Goal: Information Seeking & Learning: Learn about a topic

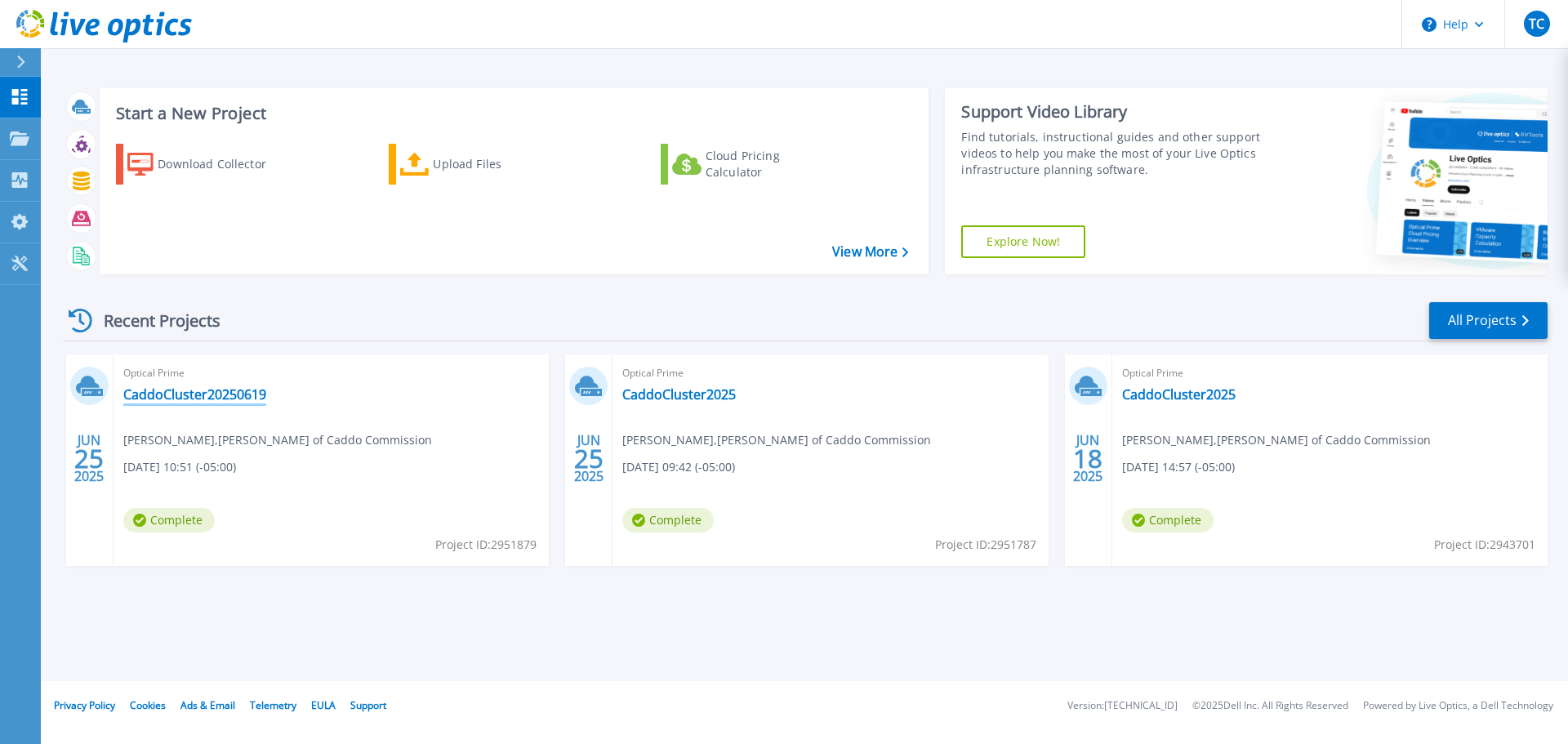
click at [189, 393] on link "CaddoCluster20250619" at bounding box center [195, 394] width 143 height 17
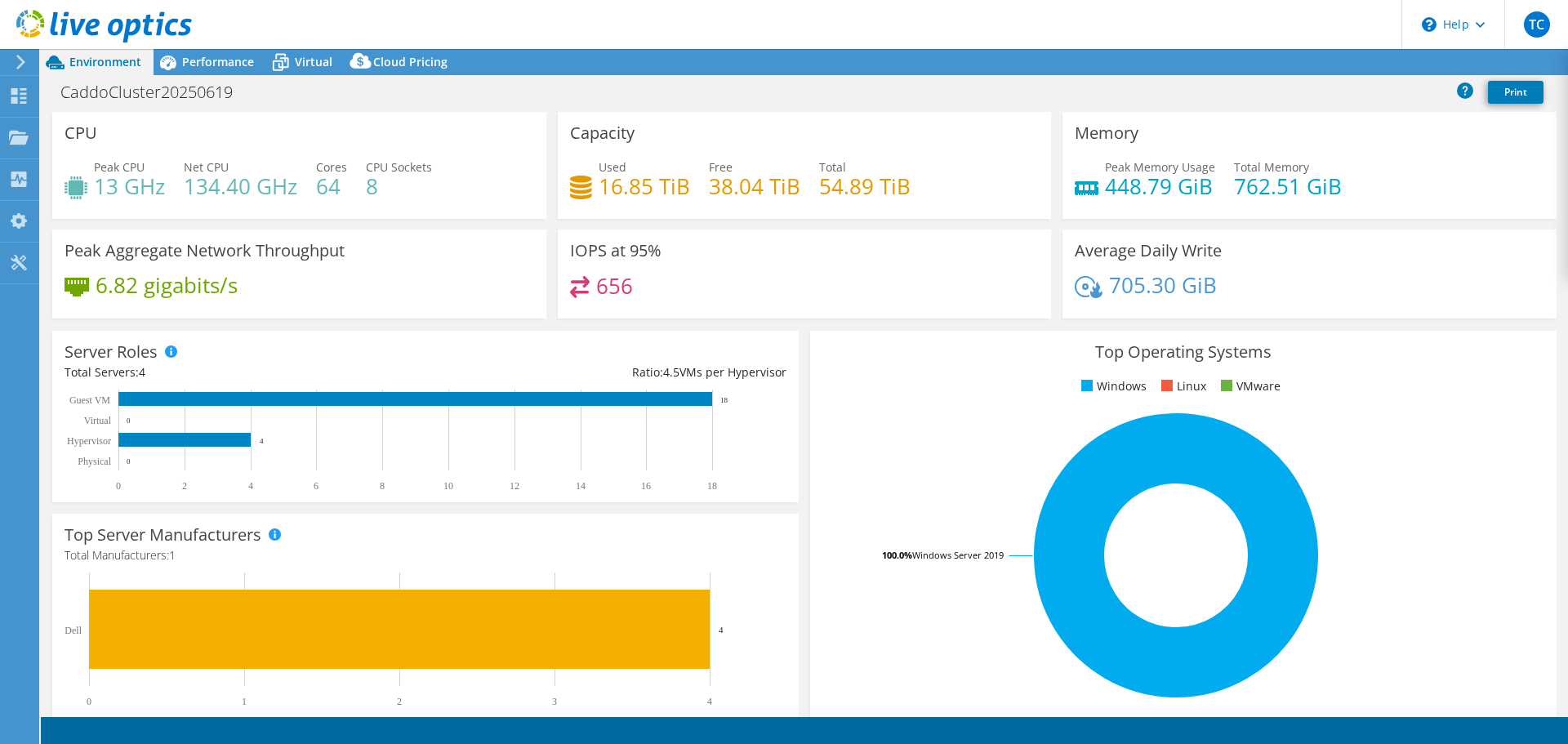
select select "USD"
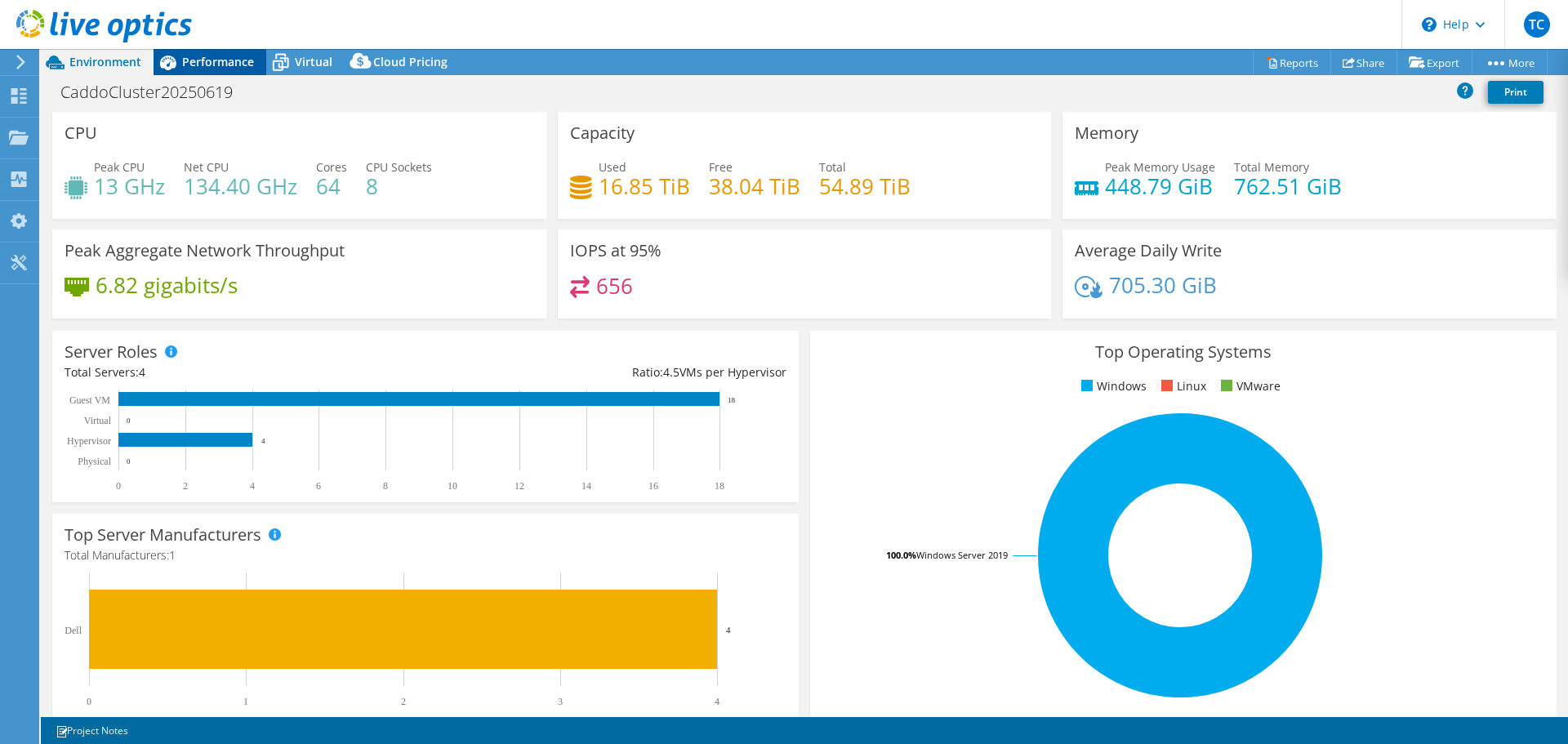
click at [225, 56] on span "Performance" at bounding box center [218, 61] width 72 height 16
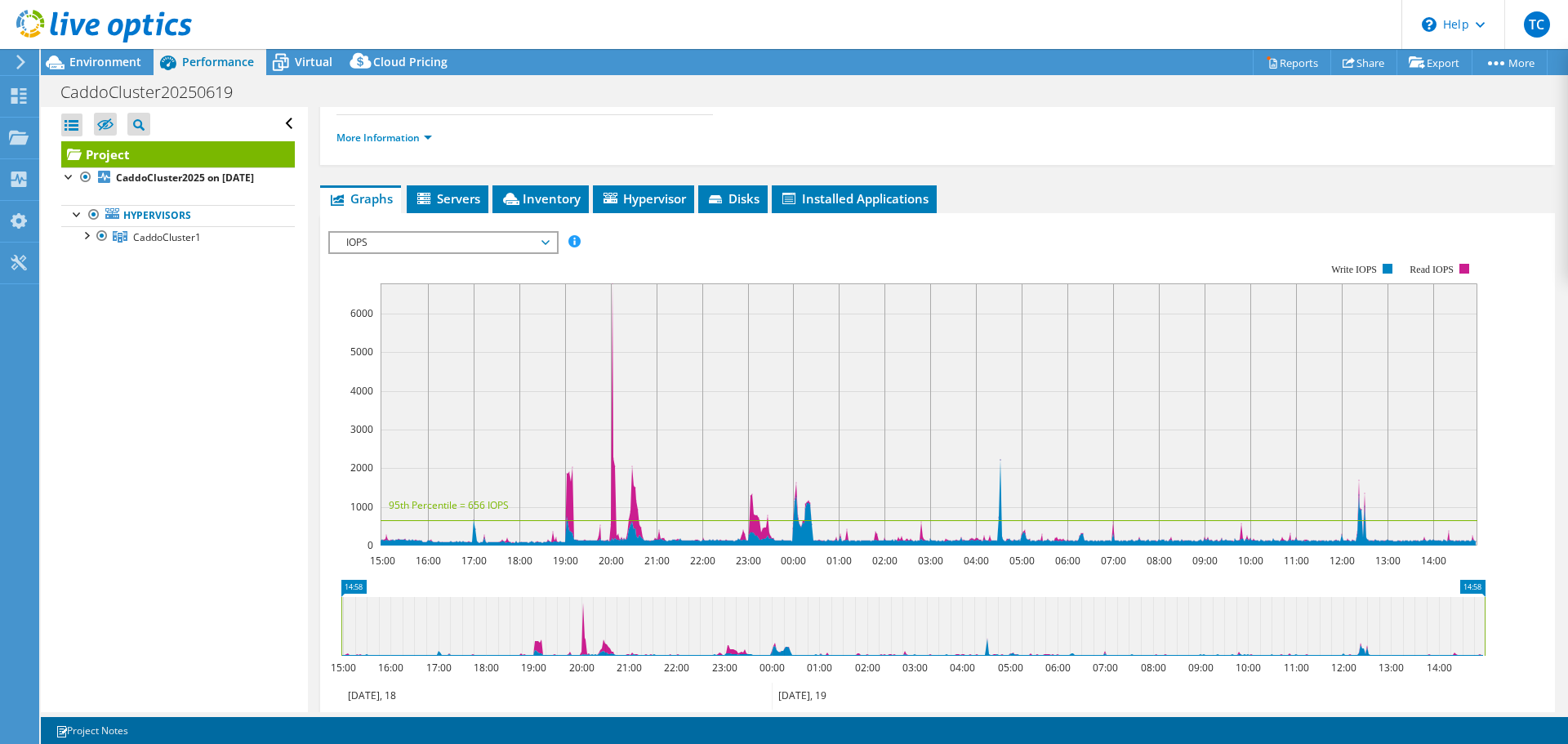
scroll to position [164, 0]
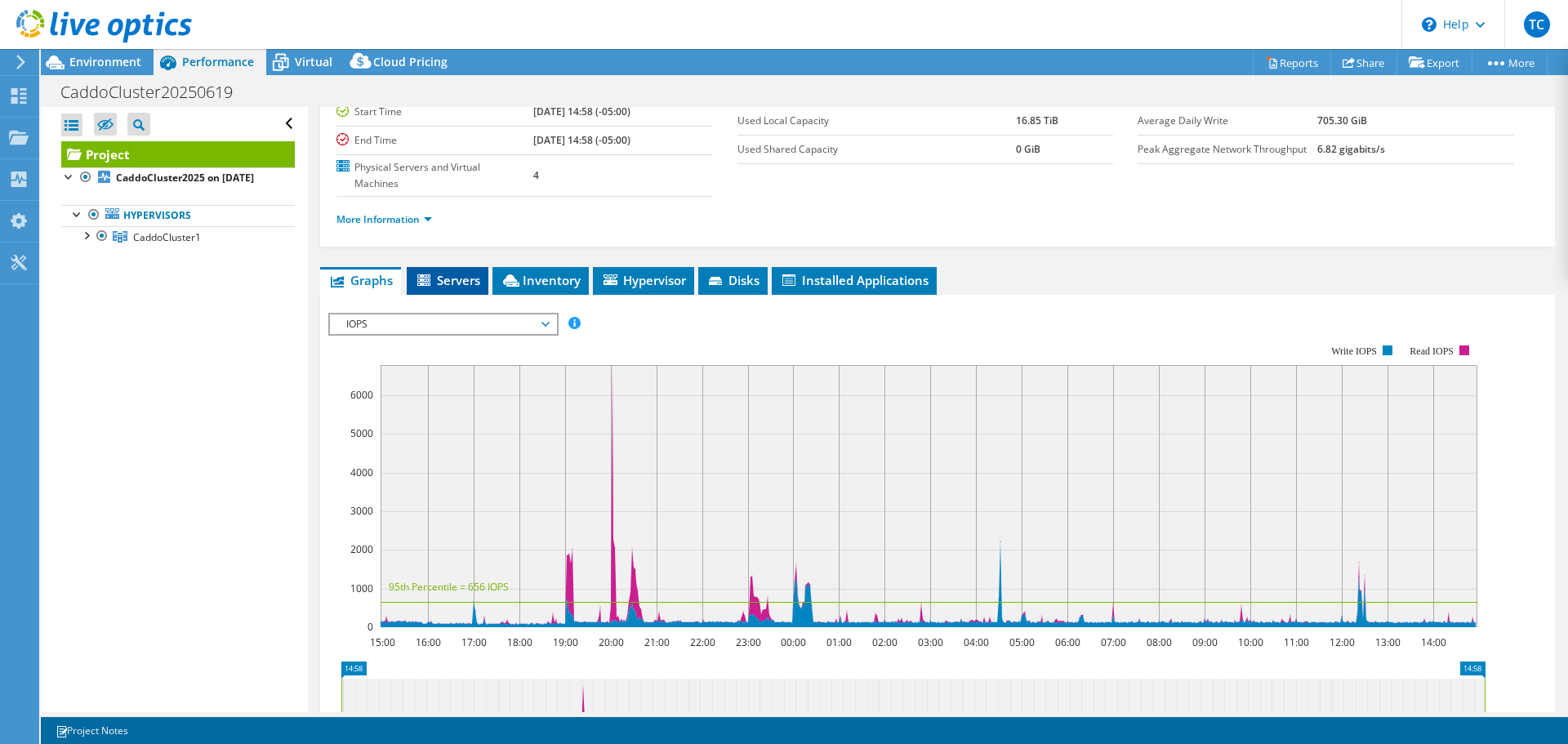
click at [455, 272] on span "Servers" at bounding box center [447, 280] width 65 height 17
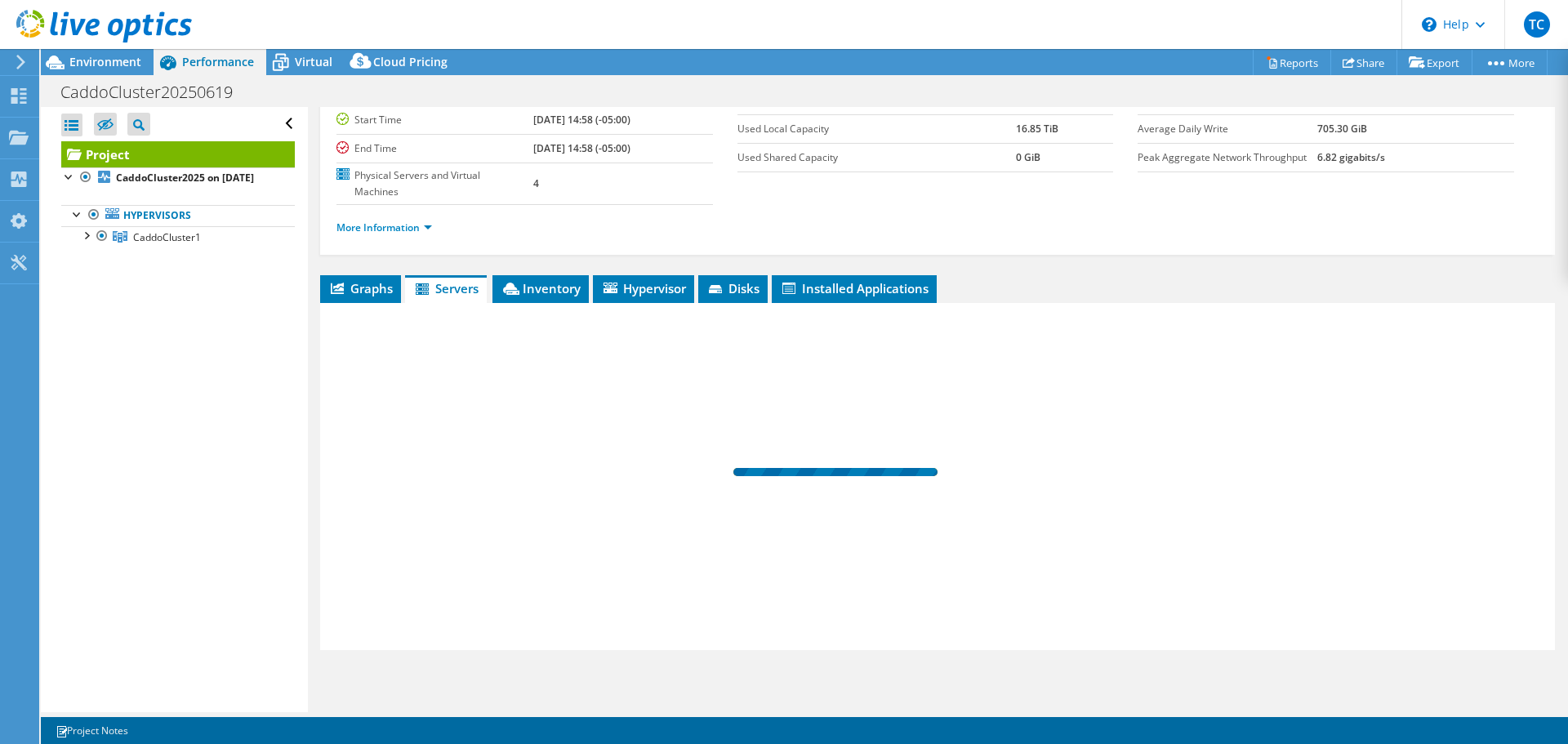
scroll to position [123, 0]
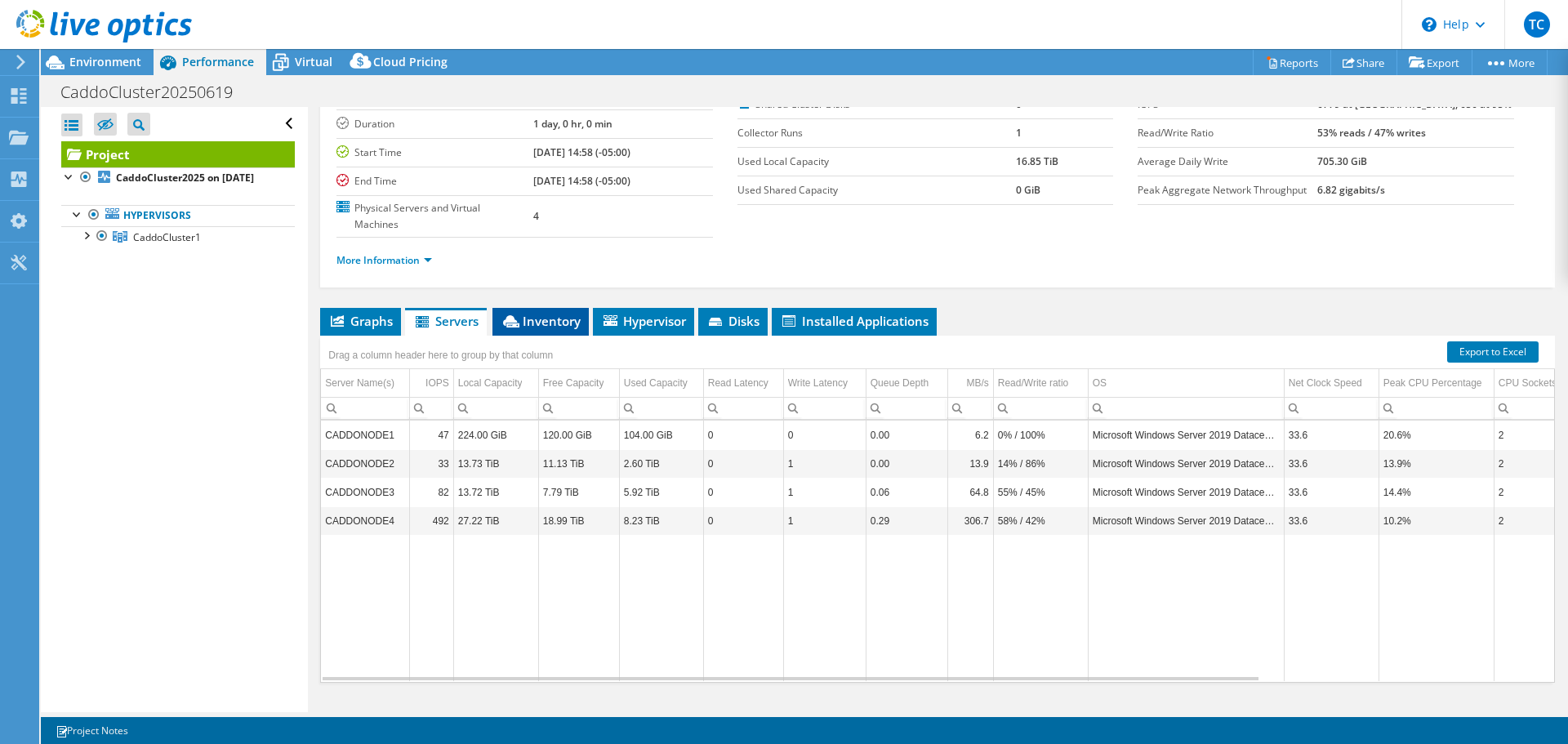
click at [553, 308] on li "Inventory" at bounding box center [541, 322] width 97 height 28
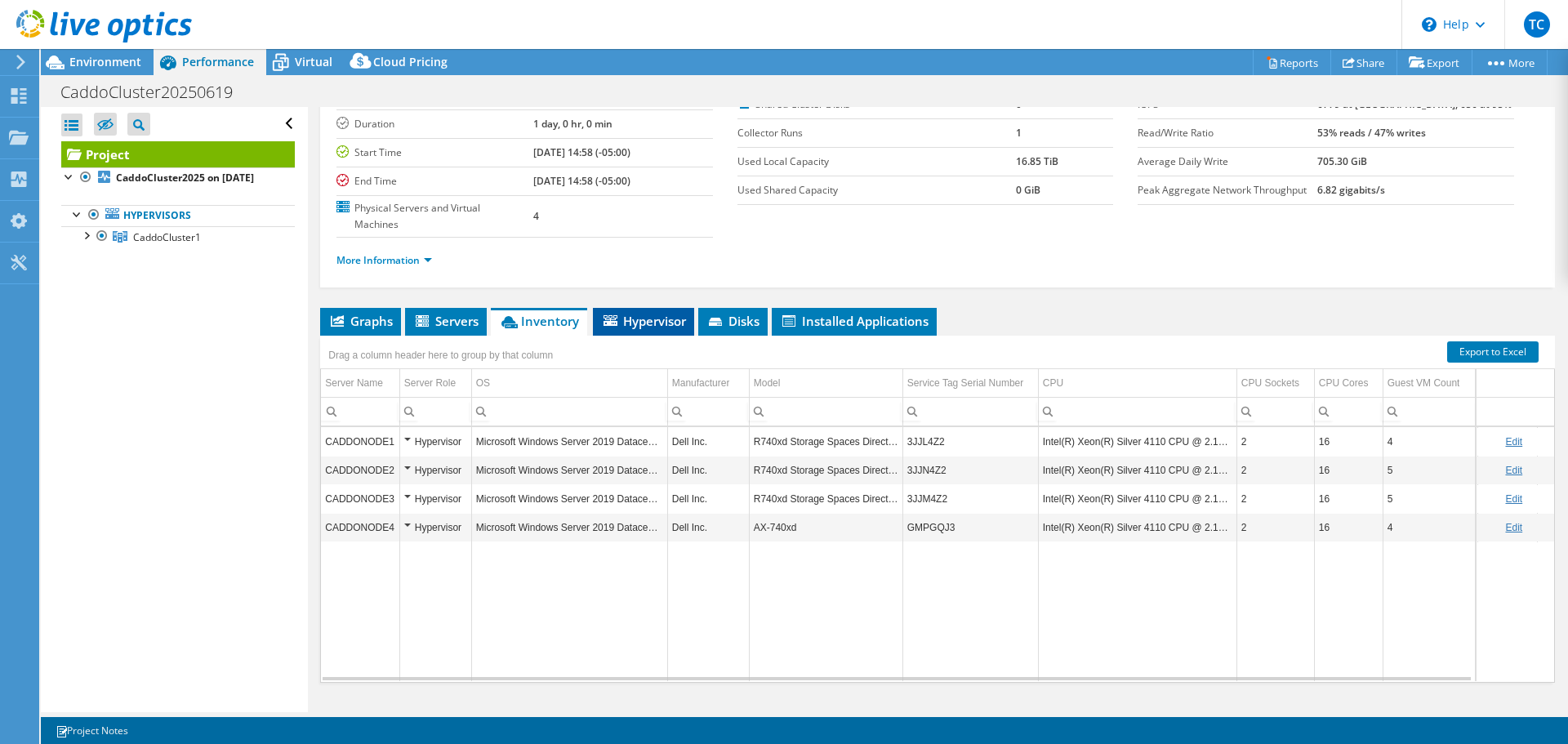
click at [640, 312] on span "Hypervisor" at bounding box center [643, 321] width 85 height 17
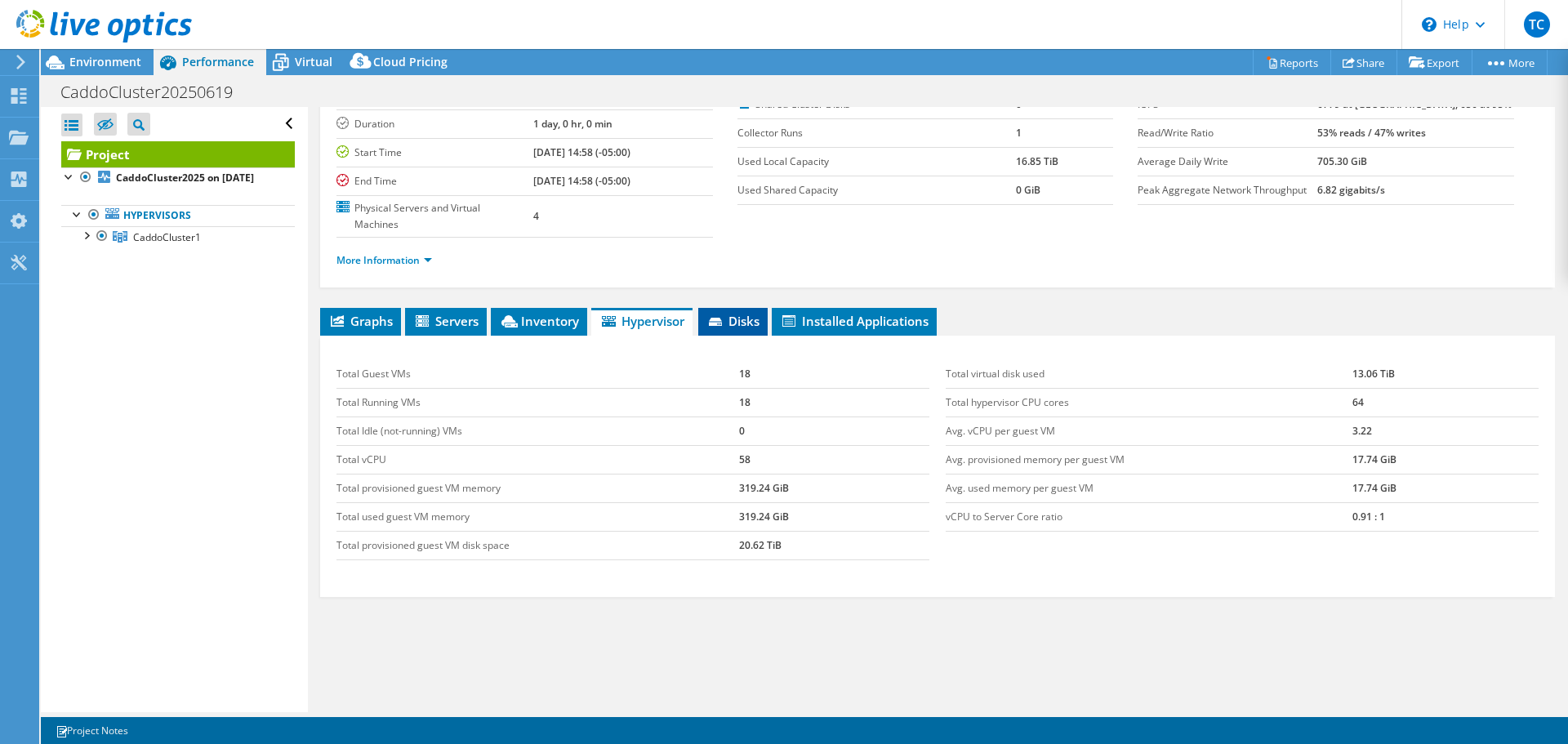
click at [741, 312] on span "Disks" at bounding box center [733, 321] width 53 height 17
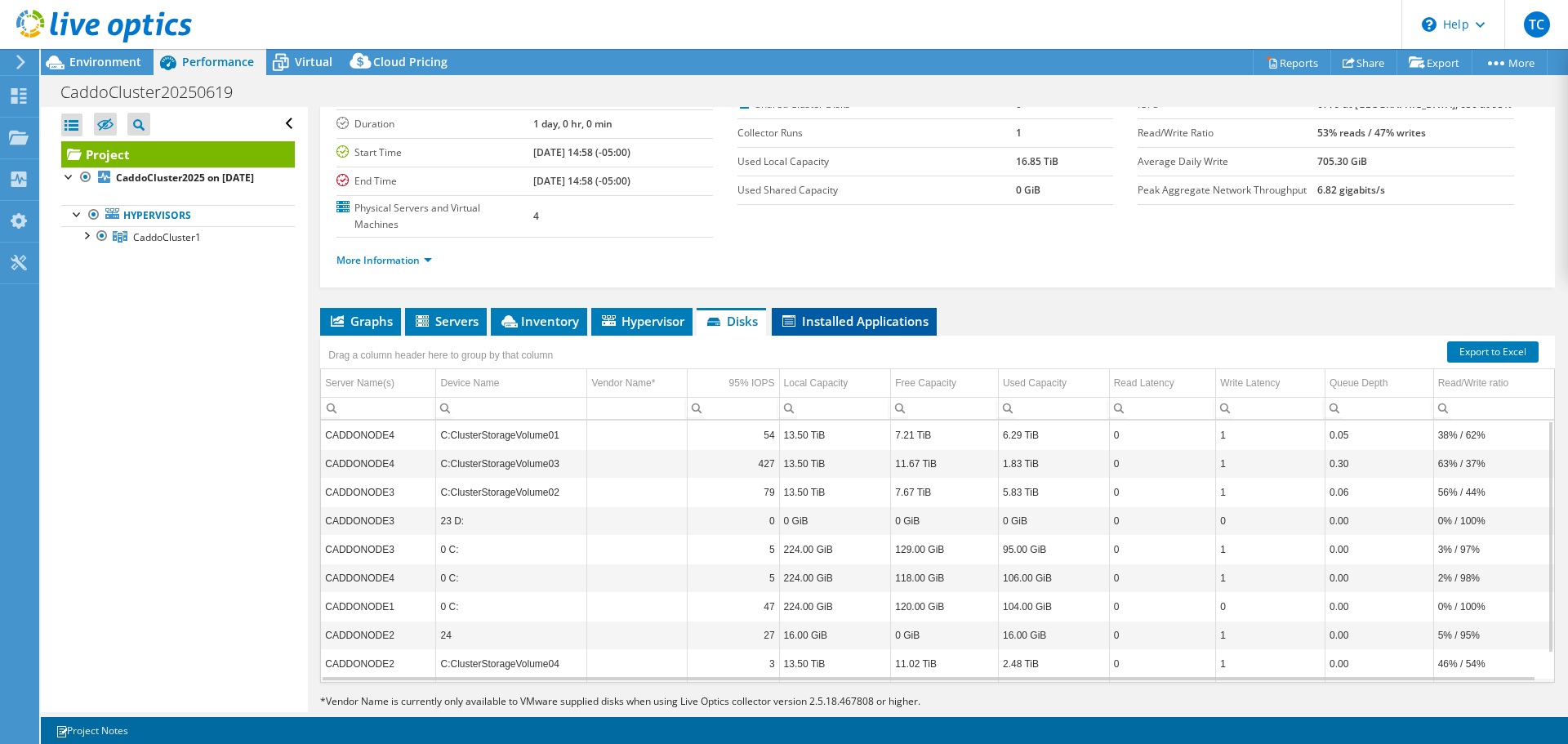
click at [899, 312] on span "Installed Applications" at bounding box center [855, 321] width 149 height 17
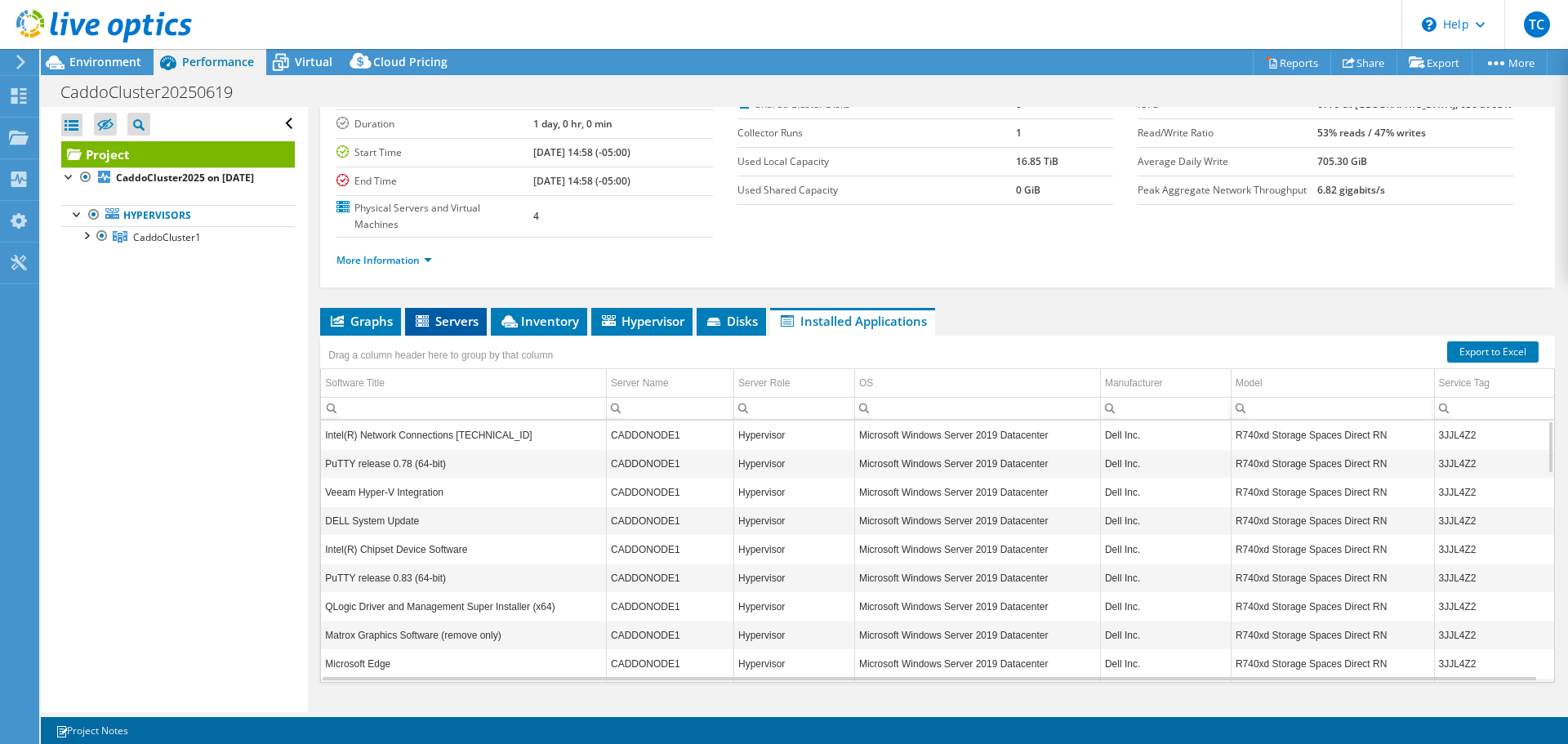
click at [441, 312] on span "Servers" at bounding box center [445, 321] width 65 height 17
